Goal: Task Accomplishment & Management: Use online tool/utility

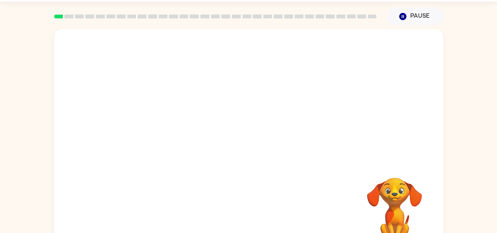
scroll to position [43, 0]
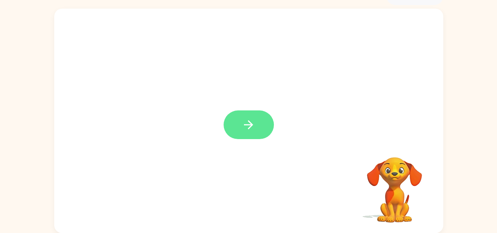
click at [239, 113] on button "button" at bounding box center [248, 124] width 50 height 29
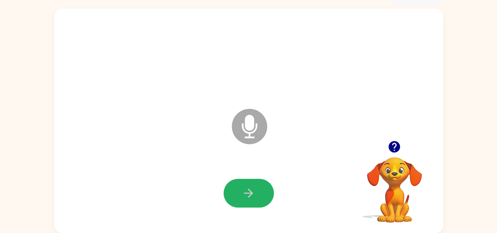
click at [240, 193] on button "button" at bounding box center [248, 193] width 50 height 29
click at [254, 189] on icon "button" at bounding box center [248, 193] width 14 height 14
click at [243, 194] on icon "button" at bounding box center [248, 193] width 14 height 14
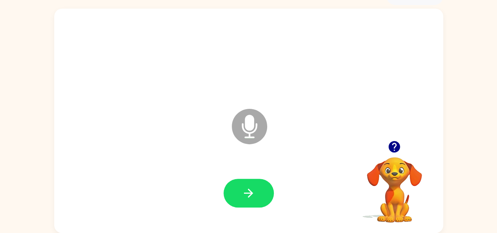
click at [243, 193] on icon "button" at bounding box center [248, 193] width 14 height 14
click at [242, 194] on icon "button" at bounding box center [248, 193] width 14 height 14
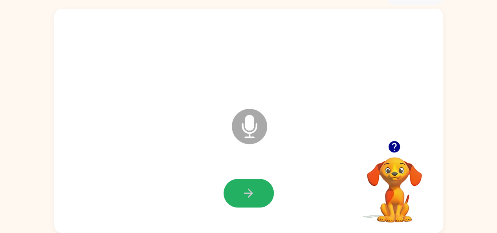
click at [242, 194] on icon "button" at bounding box center [248, 193] width 14 height 14
click at [252, 190] on icon "button" at bounding box center [248, 193] width 14 height 14
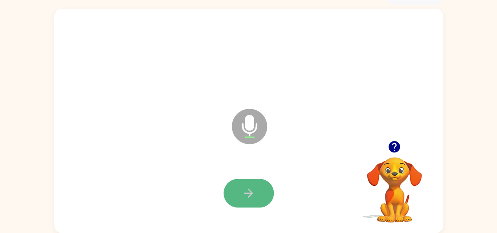
click at [247, 188] on icon "button" at bounding box center [248, 193] width 14 height 14
click at [252, 188] on icon "button" at bounding box center [248, 193] width 14 height 14
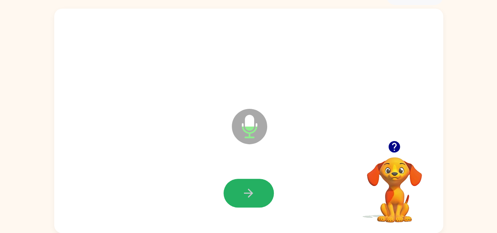
click at [252, 188] on icon "button" at bounding box center [248, 193] width 14 height 14
click at [254, 186] on icon "button" at bounding box center [248, 193] width 14 height 14
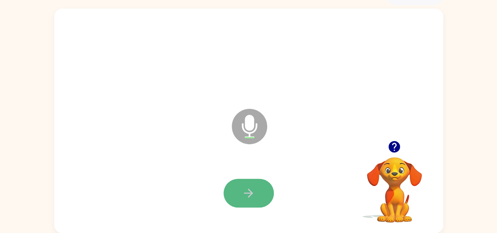
click at [241, 189] on icon "button" at bounding box center [248, 193] width 14 height 14
click at [390, 144] on icon "button" at bounding box center [393, 146] width 11 height 11
click at [238, 191] on button "button" at bounding box center [248, 193] width 50 height 29
click at [241, 185] on button "button" at bounding box center [248, 193] width 50 height 29
click at [239, 188] on button "button" at bounding box center [248, 193] width 50 height 29
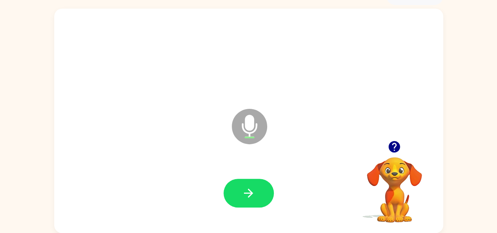
click at [237, 186] on button "button" at bounding box center [248, 193] width 50 height 29
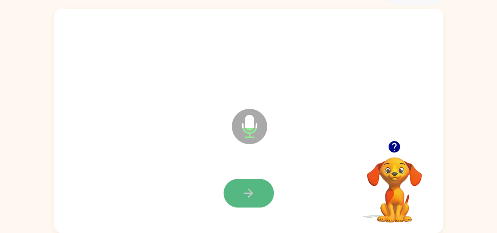
click at [243, 189] on icon "button" at bounding box center [248, 193] width 14 height 14
click at [243, 186] on icon "button" at bounding box center [248, 193] width 14 height 14
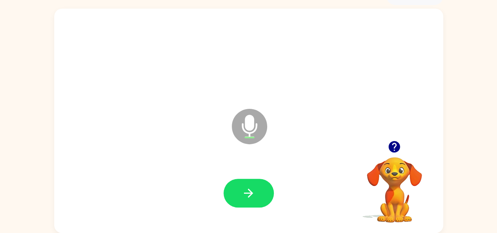
click at [243, 186] on icon "button" at bounding box center [248, 193] width 14 height 14
click at [242, 186] on icon "button" at bounding box center [248, 193] width 14 height 14
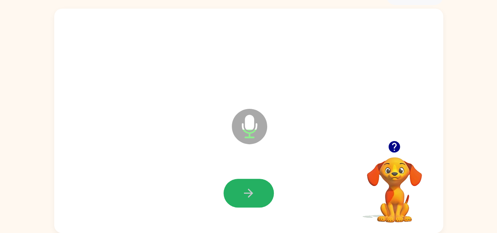
click at [242, 186] on icon "button" at bounding box center [248, 193] width 14 height 14
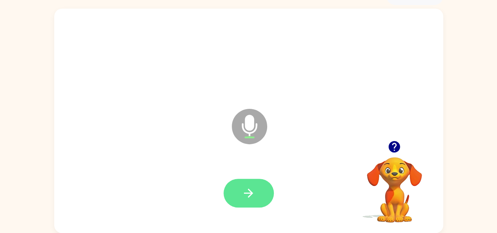
click at [243, 180] on button "button" at bounding box center [248, 193] width 50 height 29
click at [255, 196] on button "button" at bounding box center [248, 193] width 50 height 29
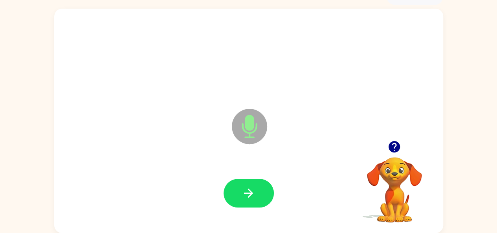
click at [238, 190] on button "button" at bounding box center [248, 193] width 50 height 29
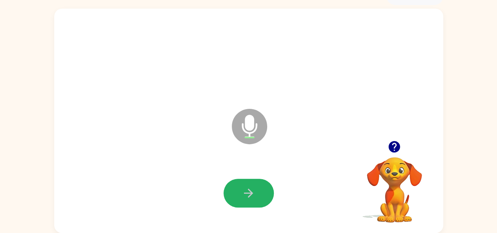
click at [238, 190] on button "button" at bounding box center [248, 193] width 50 height 29
click at [239, 190] on button "button" at bounding box center [248, 193] width 50 height 29
click at [232, 200] on button "button" at bounding box center [248, 193] width 50 height 29
click at [230, 192] on button "button" at bounding box center [248, 193] width 50 height 29
click at [231, 192] on button "button" at bounding box center [248, 193] width 50 height 29
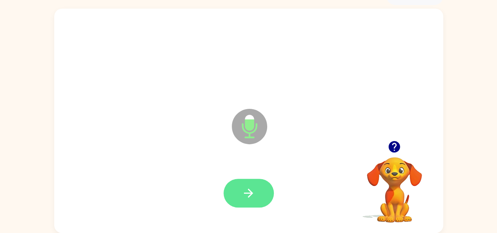
click at [253, 193] on icon "button" at bounding box center [248, 193] width 14 height 14
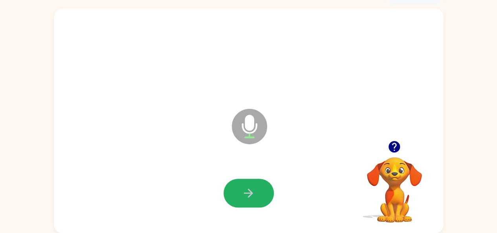
click at [253, 193] on icon "button" at bounding box center [248, 193] width 14 height 14
click at [249, 191] on icon "button" at bounding box center [248, 193] width 14 height 14
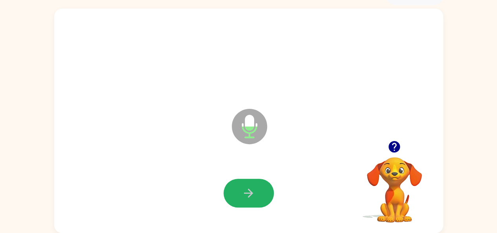
click at [249, 191] on icon "button" at bounding box center [248, 193] width 14 height 14
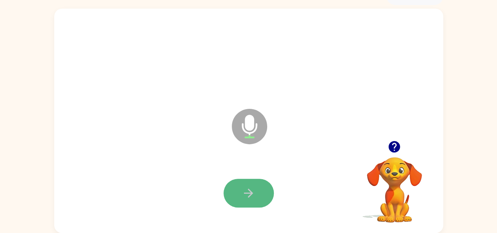
click at [249, 190] on icon "button" at bounding box center [248, 193] width 14 height 14
click at [247, 191] on icon "button" at bounding box center [248, 193] width 14 height 14
click at [243, 189] on icon "button" at bounding box center [248, 193] width 14 height 14
click at [246, 190] on icon "button" at bounding box center [248, 193] width 14 height 14
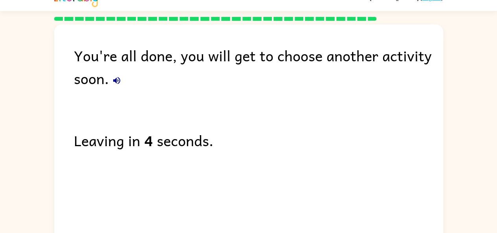
scroll to position [0, 0]
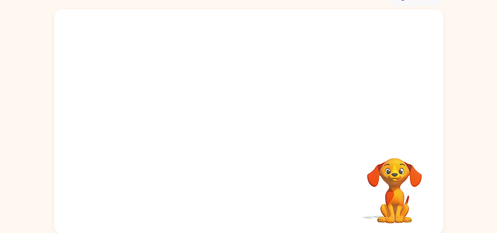
scroll to position [43, 0]
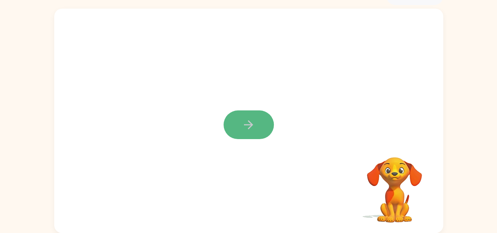
click at [254, 117] on button "button" at bounding box center [248, 124] width 50 height 29
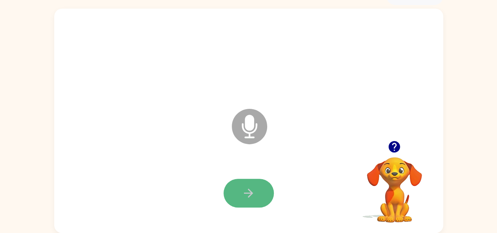
click at [251, 203] on button "button" at bounding box center [248, 193] width 50 height 29
click at [241, 195] on button "button" at bounding box center [248, 193] width 50 height 29
click at [240, 195] on button "button" at bounding box center [248, 193] width 50 height 29
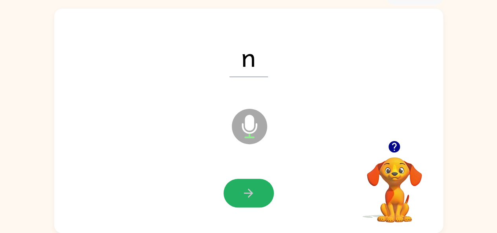
click at [240, 195] on button "button" at bounding box center [248, 193] width 50 height 29
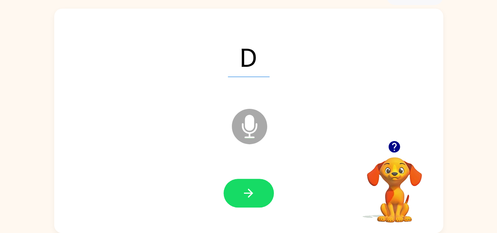
click at [225, 178] on div at bounding box center [248, 193] width 373 height 64
click at [246, 190] on icon "button" at bounding box center [248, 193] width 14 height 14
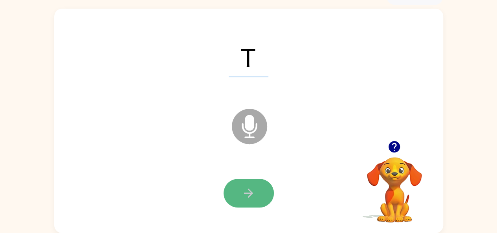
click at [243, 190] on icon "button" at bounding box center [248, 193] width 14 height 14
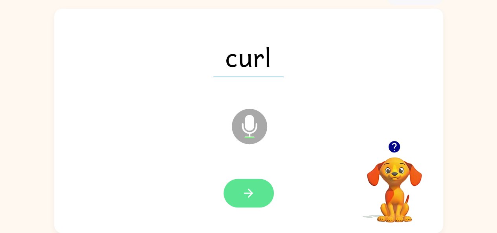
click at [241, 192] on icon "button" at bounding box center [248, 193] width 14 height 14
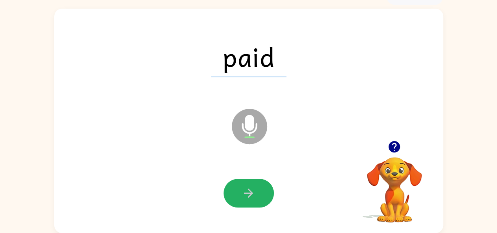
click at [237, 192] on button "button" at bounding box center [248, 193] width 50 height 29
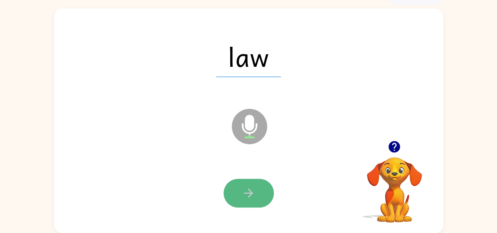
click at [235, 189] on button "button" at bounding box center [248, 193] width 50 height 29
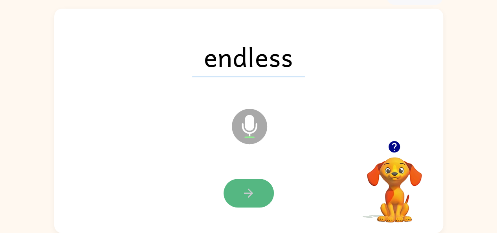
click at [234, 186] on button "button" at bounding box center [248, 193] width 50 height 29
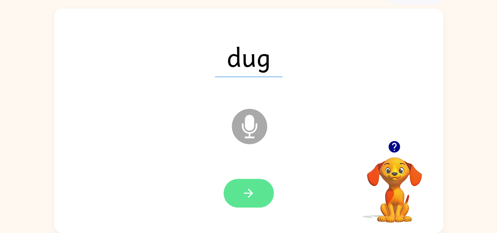
click at [240, 186] on button "button" at bounding box center [248, 193] width 50 height 29
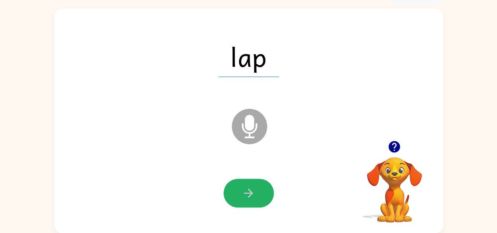
click at [240, 186] on button "button" at bounding box center [248, 193] width 50 height 29
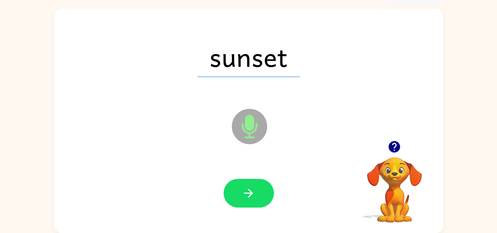
click at [240, 186] on button "button" at bounding box center [248, 193] width 50 height 29
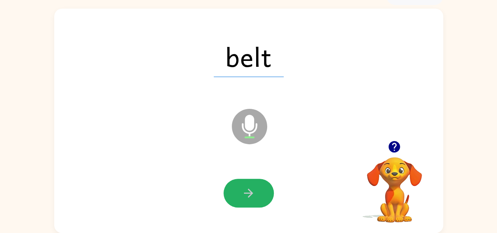
click at [240, 186] on button "button" at bounding box center [248, 193] width 50 height 29
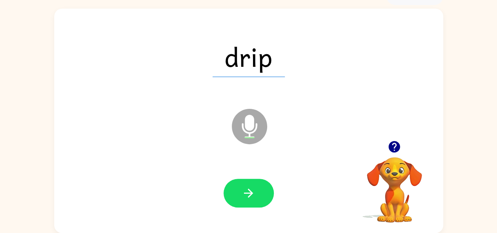
click at [240, 186] on button "button" at bounding box center [248, 193] width 50 height 29
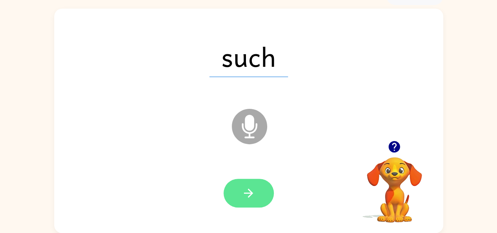
click at [242, 183] on button "button" at bounding box center [248, 193] width 50 height 29
click at [243, 183] on button "button" at bounding box center [248, 193] width 50 height 29
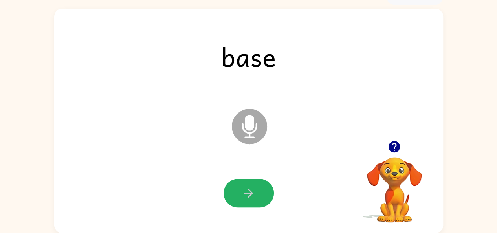
click at [243, 183] on button "button" at bounding box center [248, 193] width 50 height 29
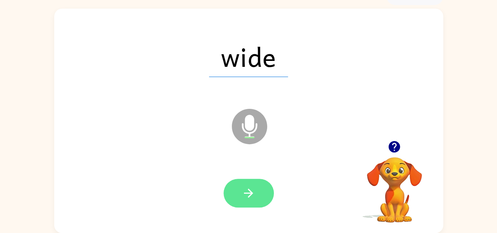
click at [241, 181] on button "button" at bounding box center [248, 193] width 50 height 29
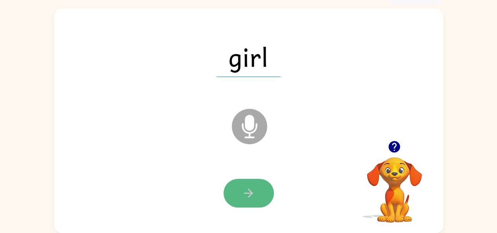
click at [241, 187] on icon "button" at bounding box center [248, 193] width 14 height 14
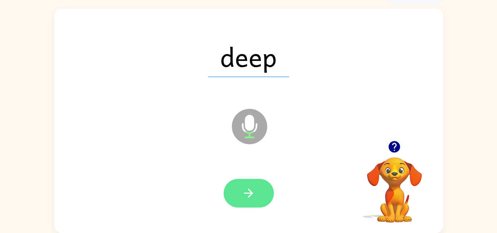
click at [253, 192] on icon "button" at bounding box center [248, 193] width 14 height 14
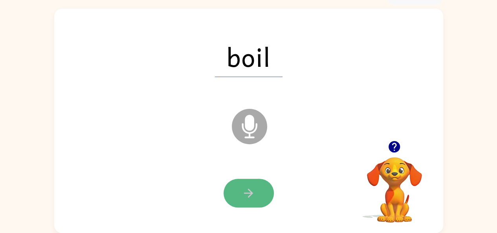
click at [251, 198] on icon "button" at bounding box center [248, 193] width 14 height 14
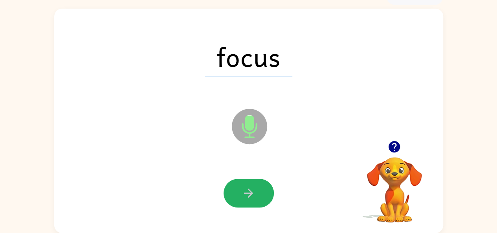
click at [251, 199] on icon "button" at bounding box center [248, 193] width 14 height 14
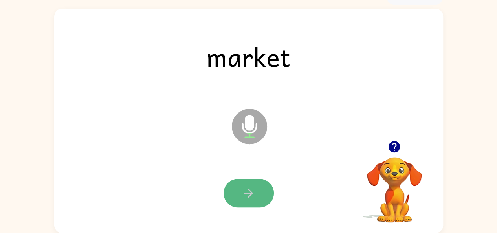
click at [244, 189] on icon "button" at bounding box center [248, 193] width 14 height 14
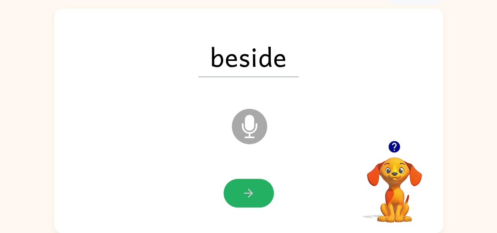
click at [244, 189] on icon "button" at bounding box center [248, 193] width 14 height 14
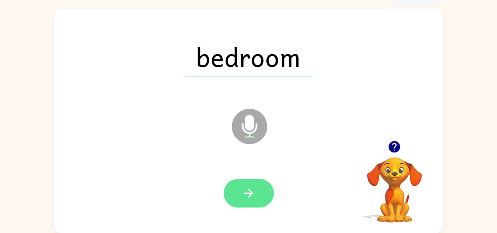
click at [239, 190] on button "button" at bounding box center [248, 193] width 50 height 29
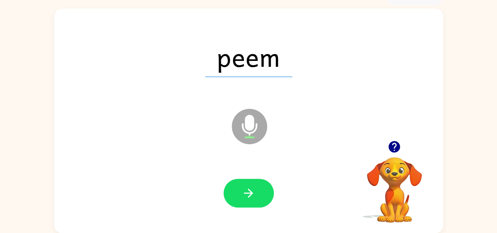
click at [239, 190] on button "button" at bounding box center [248, 193] width 50 height 29
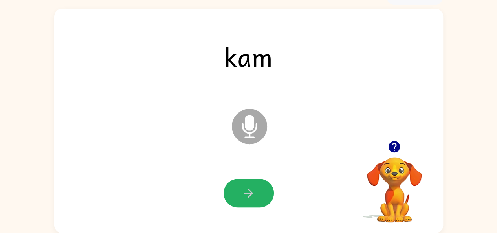
click at [239, 190] on button "button" at bounding box center [248, 193] width 50 height 29
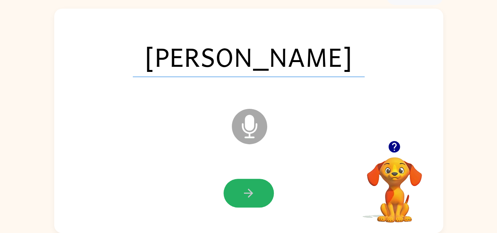
click at [239, 190] on button "button" at bounding box center [248, 193] width 50 height 29
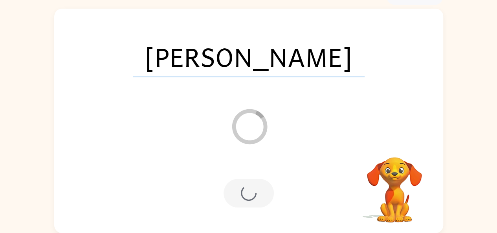
scroll to position [29, 0]
